Goal: Navigation & Orientation: Find specific page/section

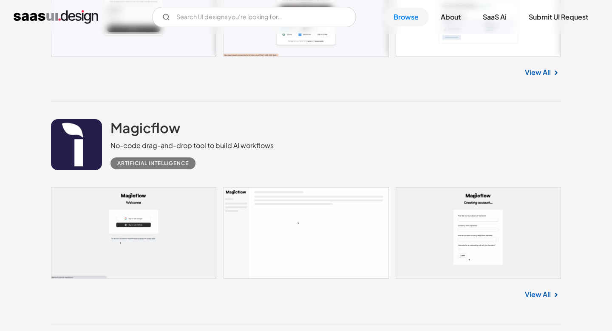
scroll to position [853, 0]
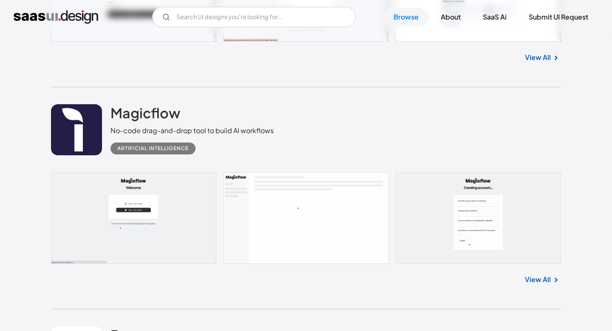
click at [535, 285] on div "View All" at bounding box center [306, 278] width 510 height 28
click at [535, 281] on link "View All" at bounding box center [538, 279] width 26 height 10
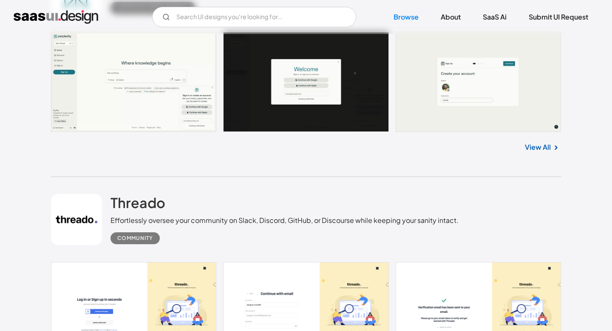
scroll to position [1618, 0]
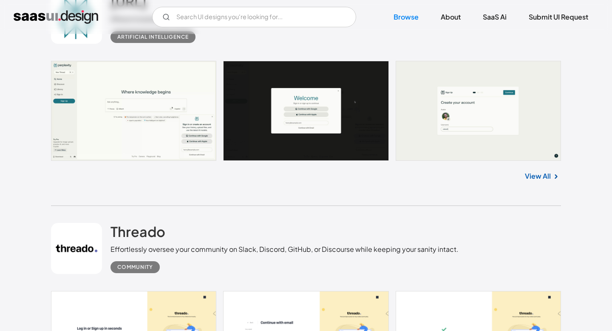
click at [540, 177] on link "View All" at bounding box center [538, 176] width 26 height 10
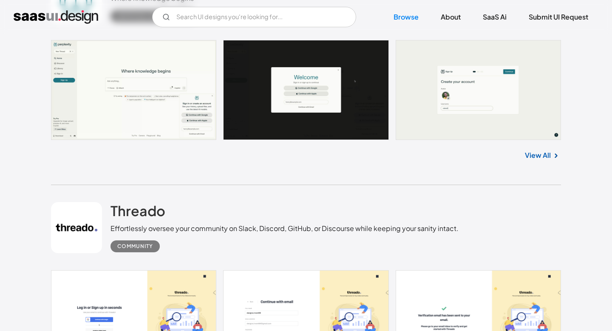
scroll to position [1639, 0]
click at [313, 179] on div "Perplexity.ai Where knowledge begins Artificial Intelligence No items found. Vi…" at bounding box center [306, 69] width 510 height 231
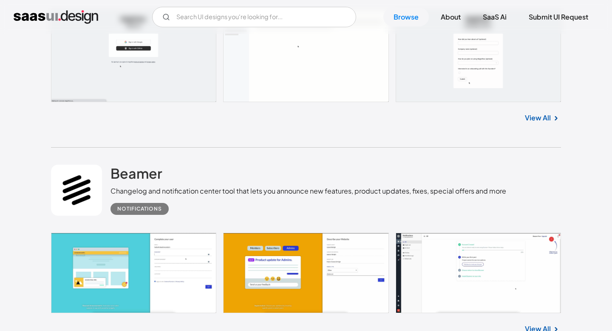
scroll to position [581, 0]
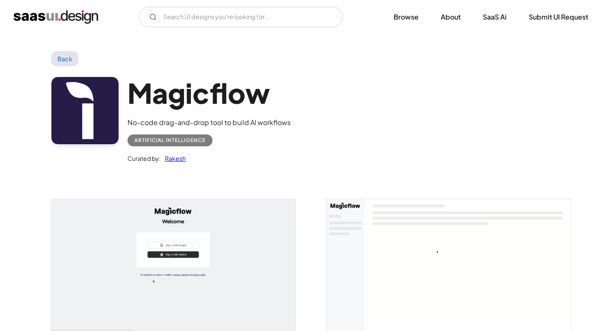
click at [63, 58] on link "Back" at bounding box center [65, 58] width 28 height 15
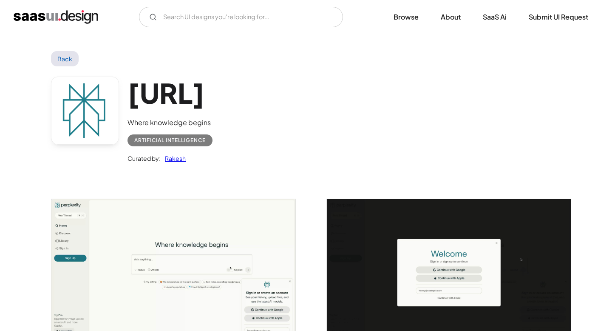
click at [64, 60] on link "Back" at bounding box center [65, 58] width 28 height 15
